Goal: Information Seeking & Learning: Learn about a topic

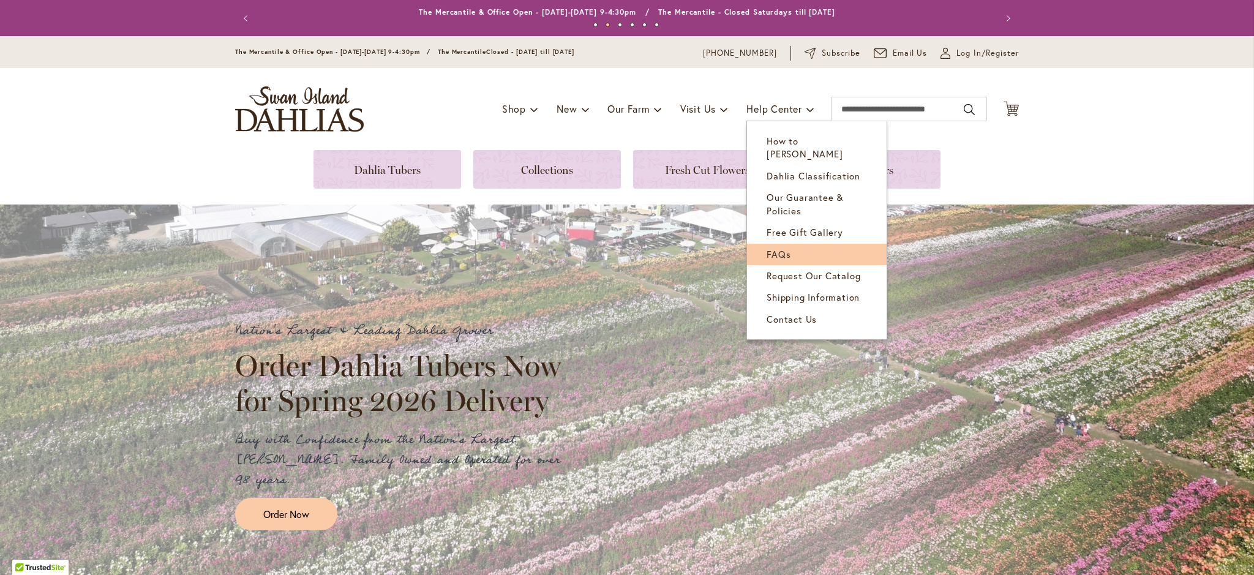
click at [772, 248] on span "FAQs" at bounding box center [779, 254] width 24 height 12
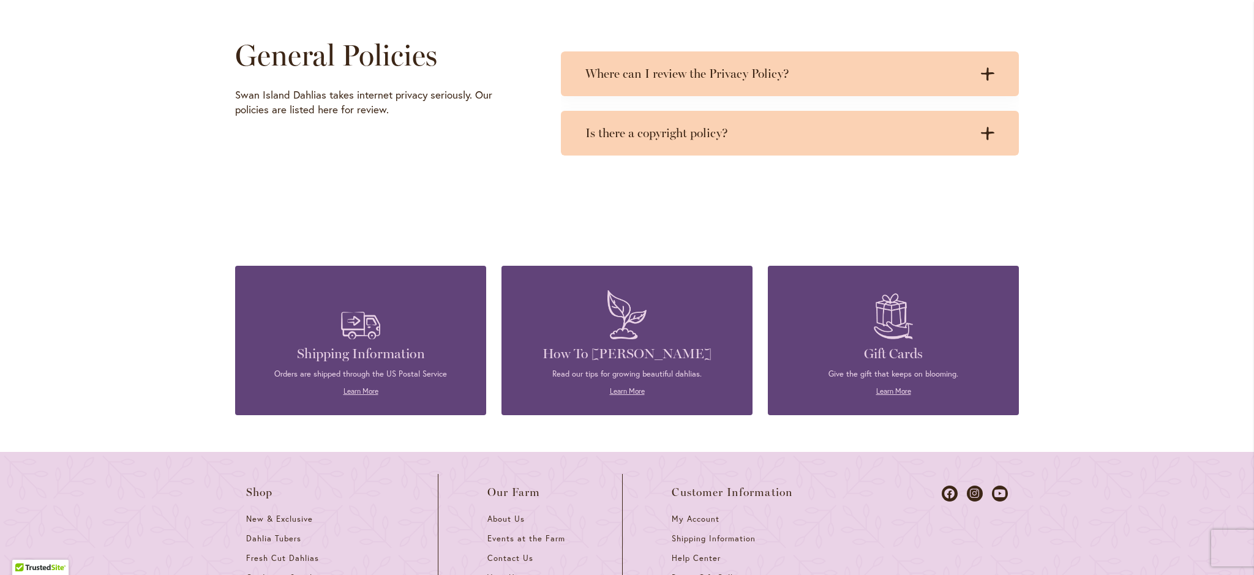
scroll to position [3429, 0]
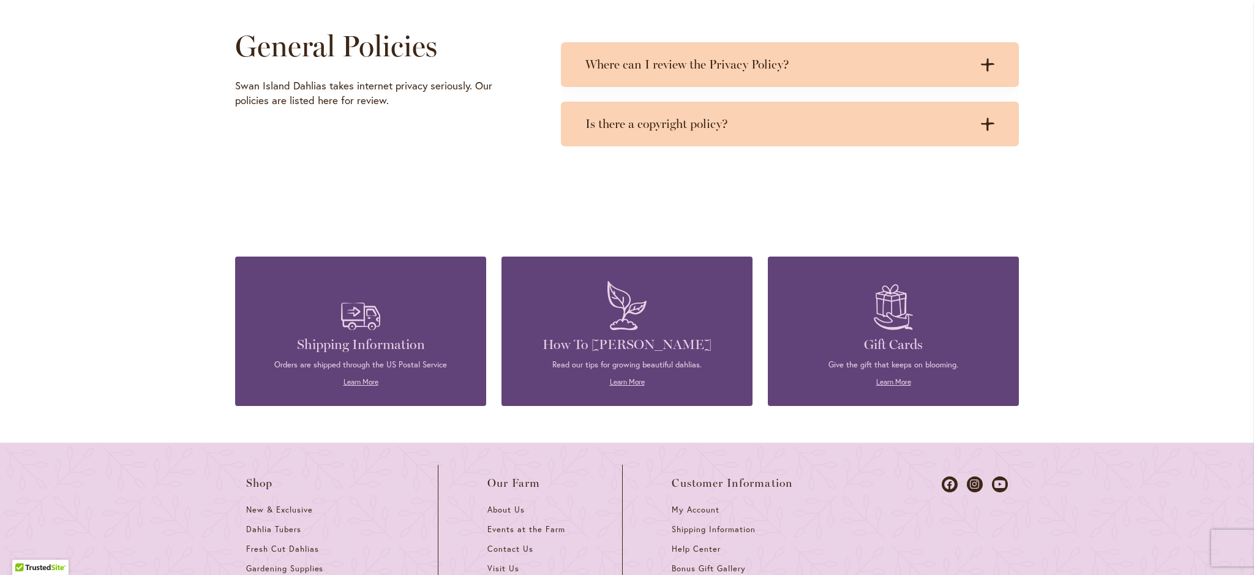
click at [602, 353] on div "How To Grow Dahlias Read our tips for growing beautiful dahlias. Learn More" at bounding box center [627, 331] width 214 height 112
click at [616, 383] on link "Learn More" at bounding box center [627, 381] width 35 height 9
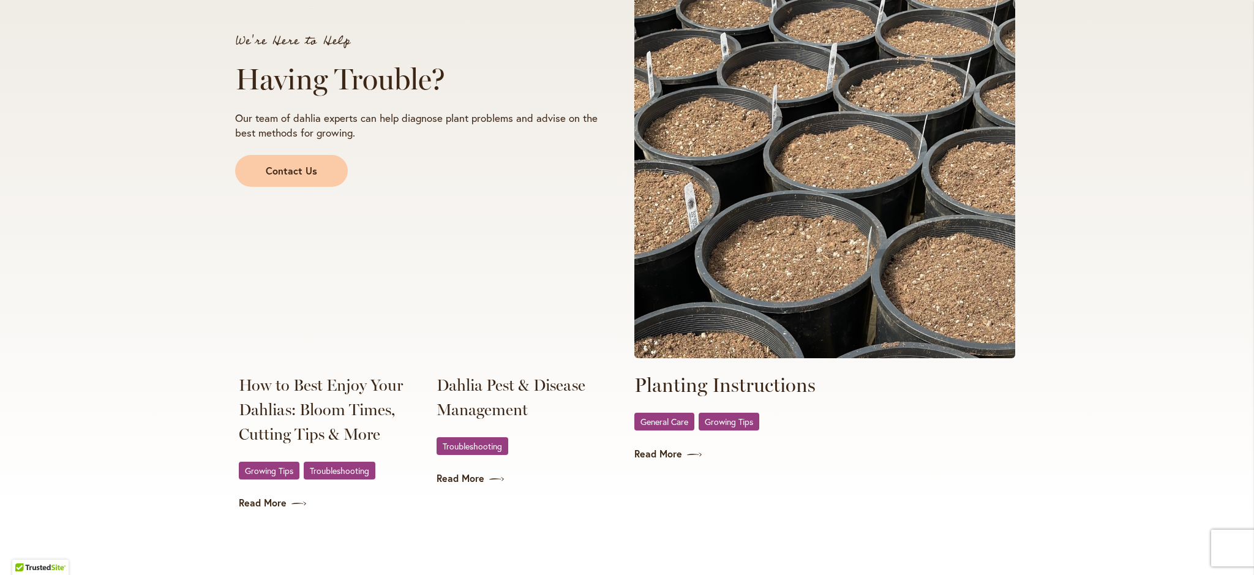
scroll to position [2204, 0]
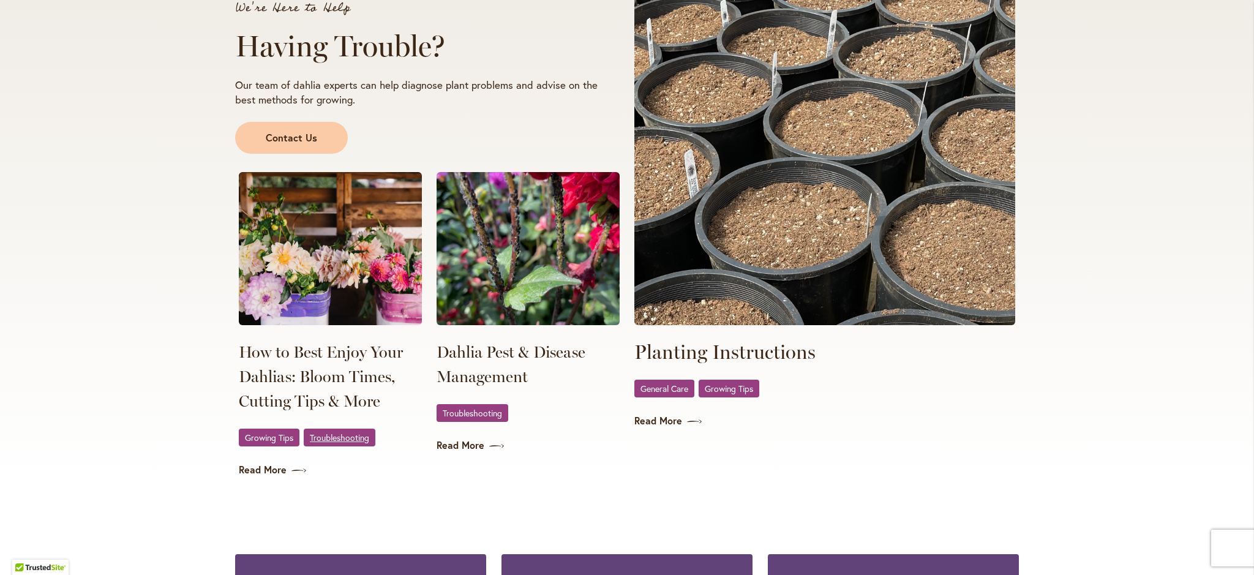
click at [331, 436] on span "Troubleshooting" at bounding box center [339, 437] width 59 height 8
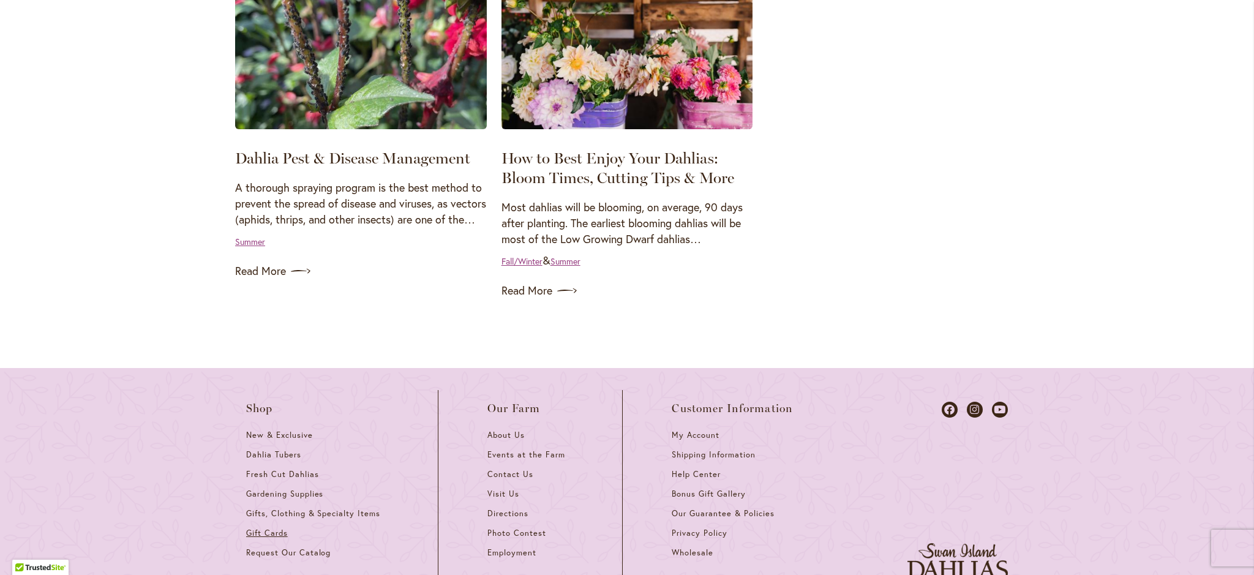
scroll to position [306, 0]
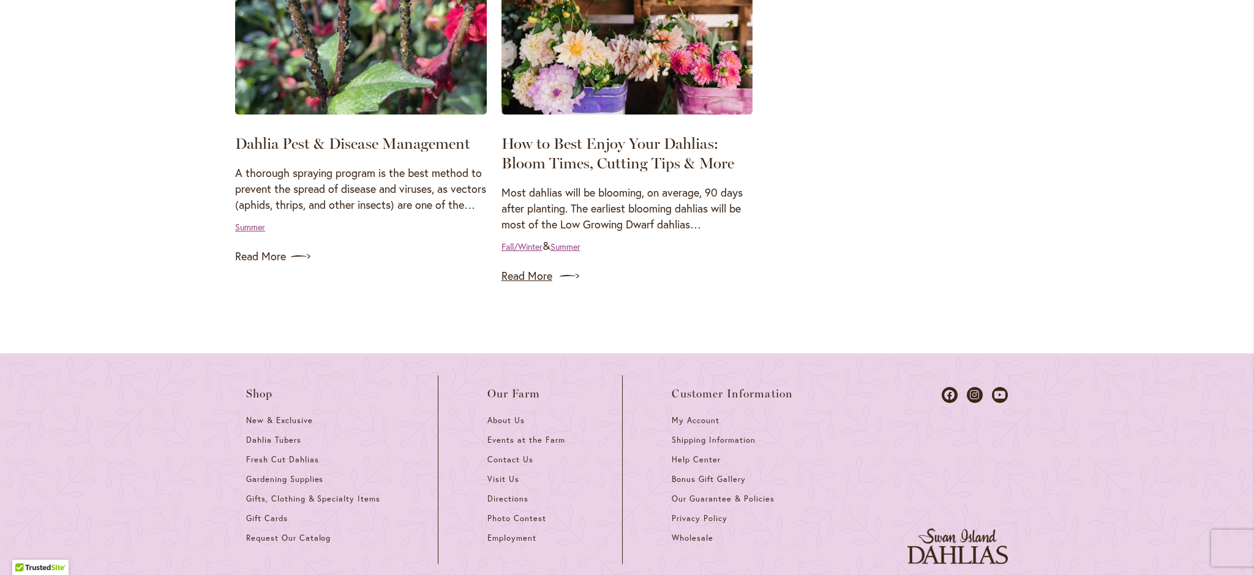
click at [518, 271] on link "Read More" at bounding box center [627, 276] width 252 height 20
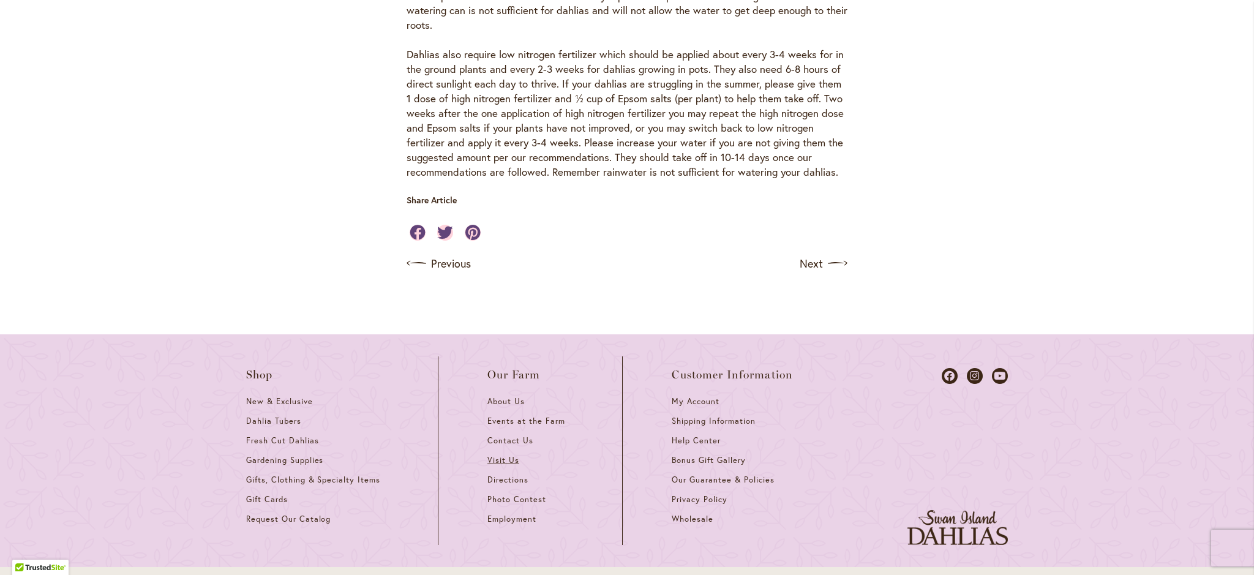
scroll to position [1408, 0]
